Goal: Find specific page/section: Find specific page/section

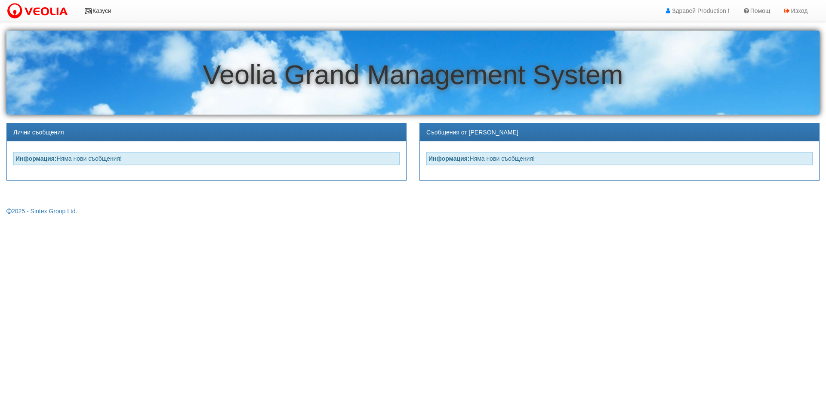
click at [105, 9] on link "Казуси" at bounding box center [98, 11] width 40 height 22
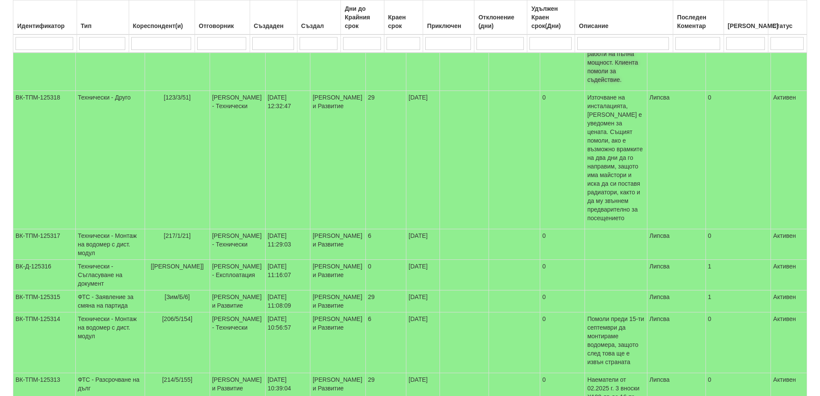
scroll to position [286, 0]
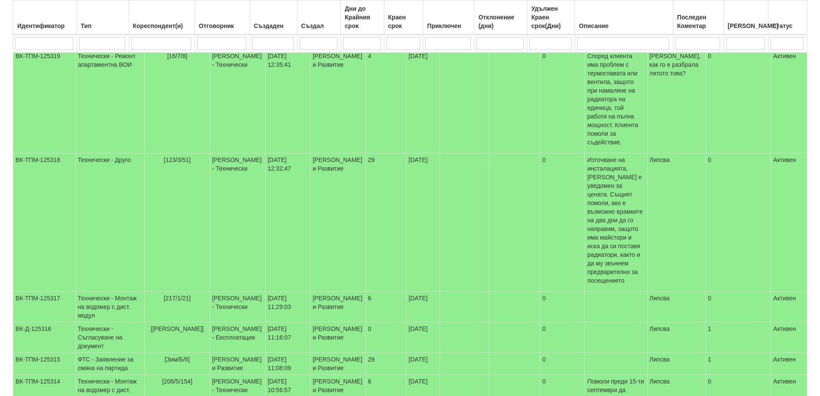
select select "2"
